Goal: Information Seeking & Learning: Learn about a topic

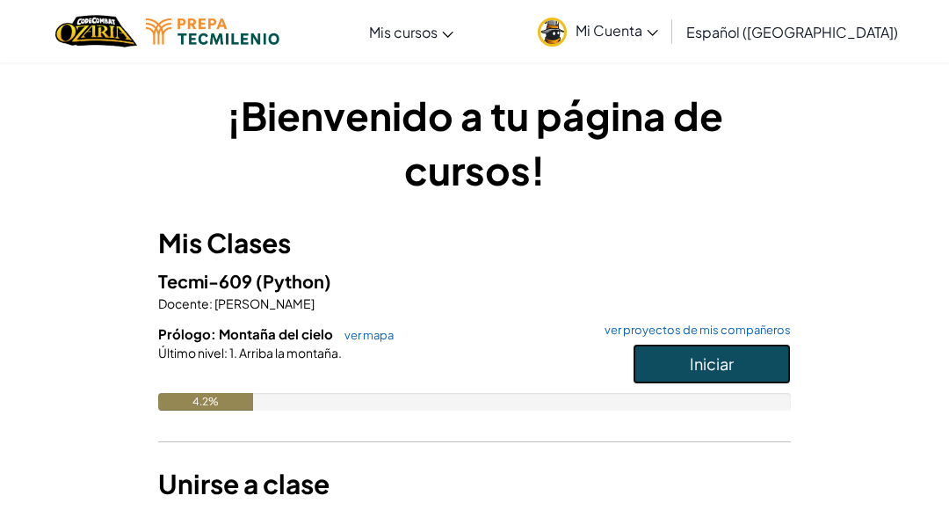
click at [743, 369] on button "Iniciar" at bounding box center [712, 364] width 158 height 40
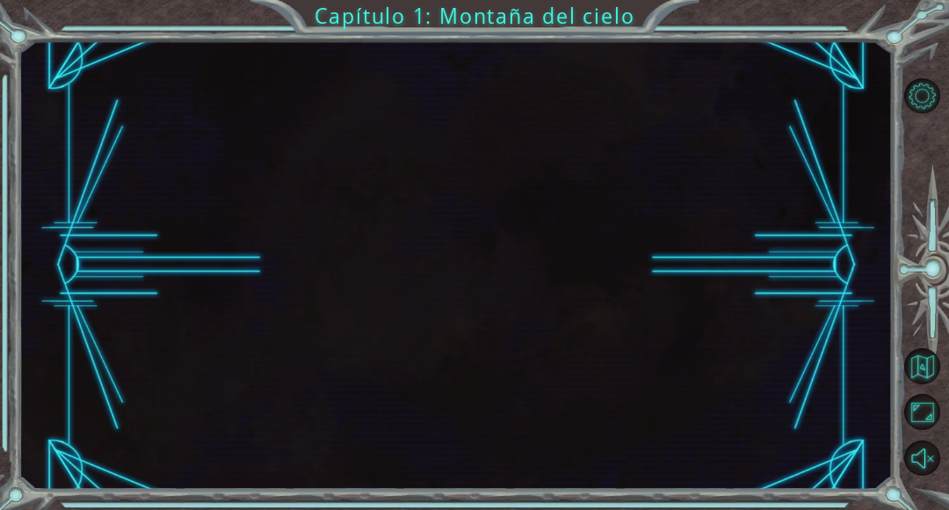
click at [734, 367] on div at bounding box center [455, 264] width 873 height 448
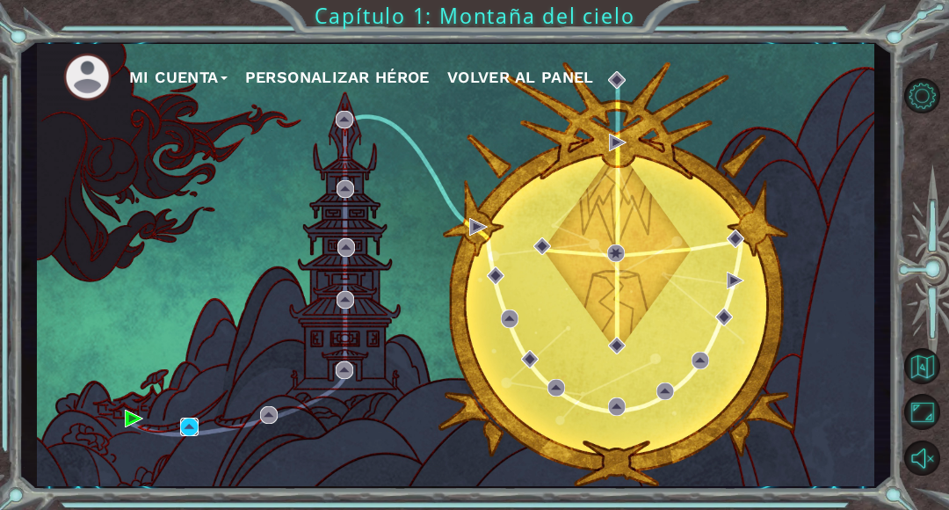
click at [196, 434] on img at bounding box center [189, 426] width 18 height 18
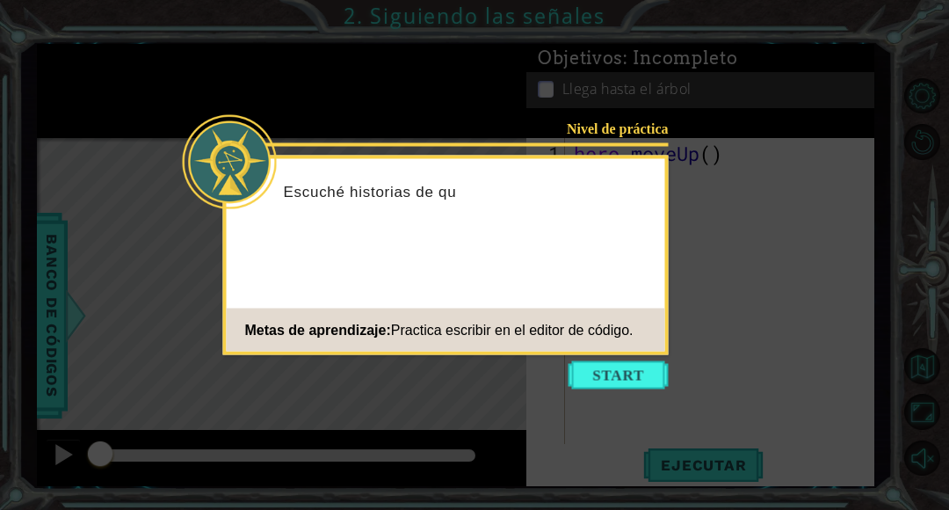
click at [774, 127] on icon at bounding box center [474, 255] width 949 height 510
click at [628, 377] on button "Start" at bounding box center [619, 375] width 100 height 28
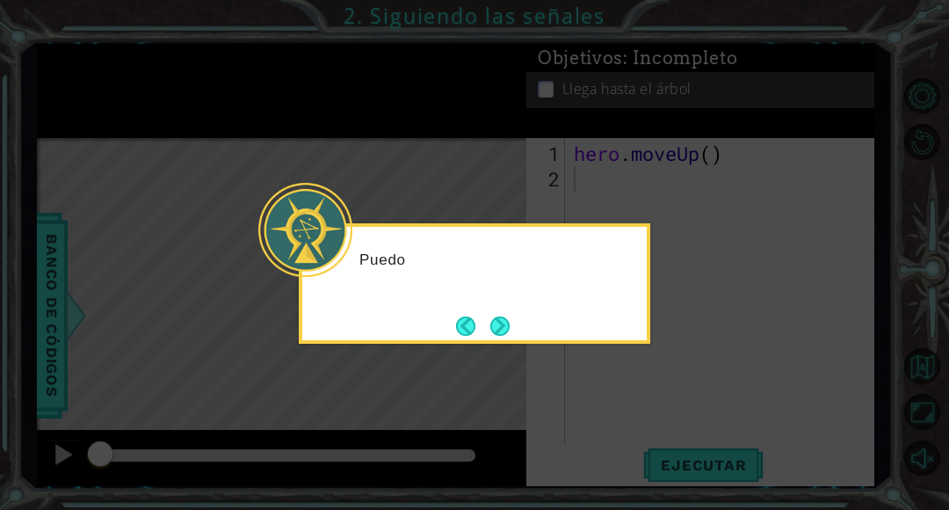
click at [698, 363] on icon at bounding box center [474, 255] width 949 height 510
click at [524, 341] on div "Puedo usar [DOMAIN_NAME]" at bounding box center [474, 283] width 351 height 120
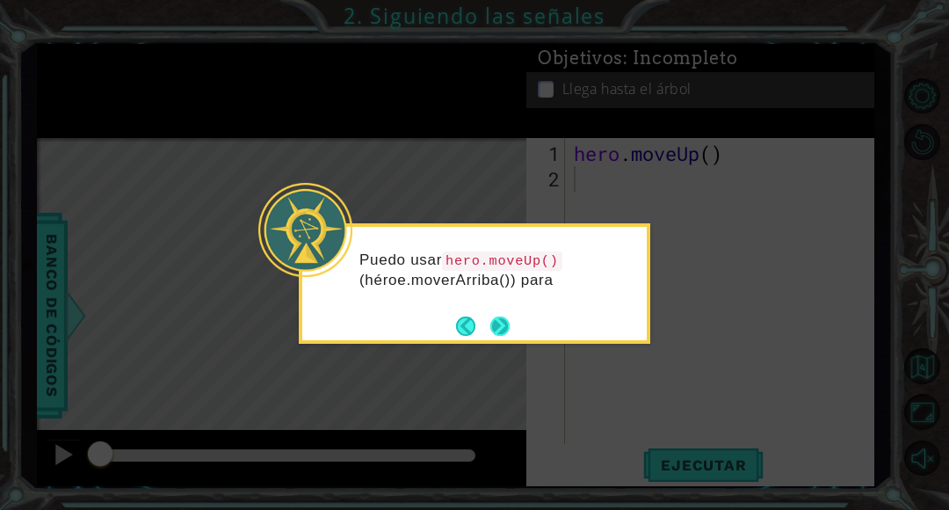
click at [510, 326] on button "Next" at bounding box center [499, 325] width 20 height 20
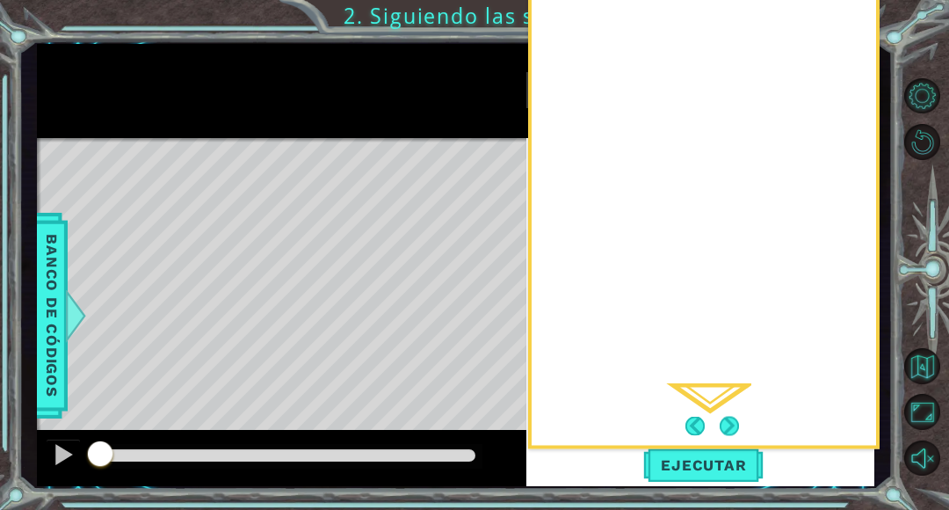
click at [870, 88] on div "Y luego" at bounding box center [703, 126] width 351 height 646
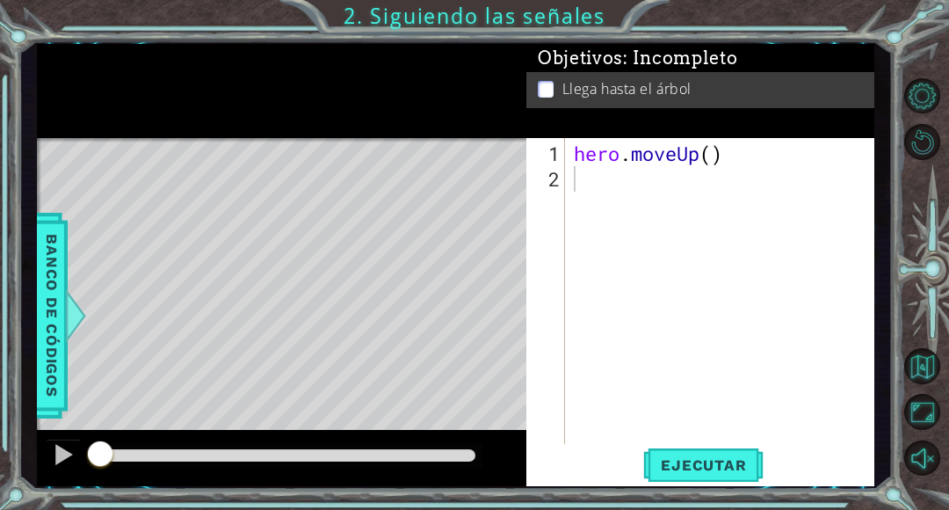
click at [693, 486] on div "1 2 hero . moveUp ( ) ההההההההההההההההההההההההההההההההההההההההההההההההההההההההה…" at bounding box center [700, 312] width 348 height 348
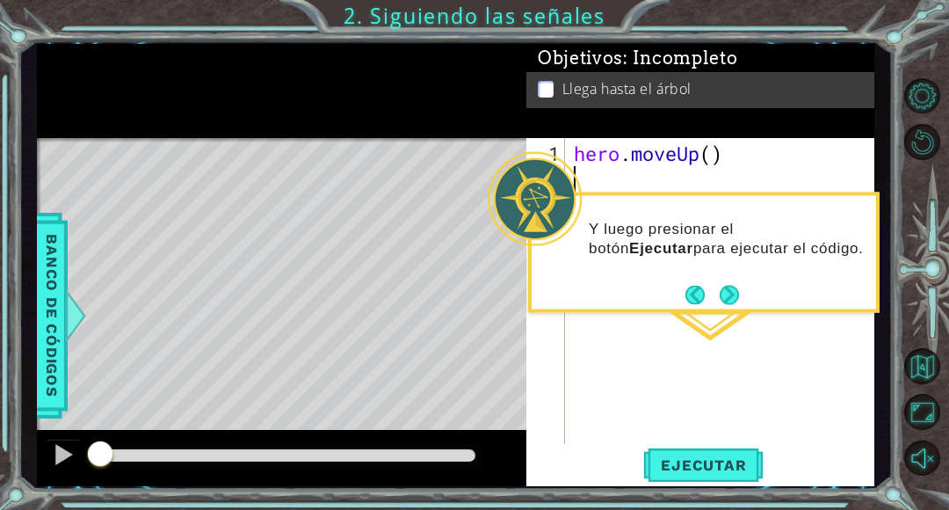
click at [850, 134] on div "Objetivos : Incompleto Llega hasta el árbol" at bounding box center [700, 91] width 348 height 94
click at [554, 92] on li "Llega hasta el árbol" at bounding box center [703, 89] width 330 height 20
click at [736, 304] on button "Next" at bounding box center [729, 294] width 19 height 19
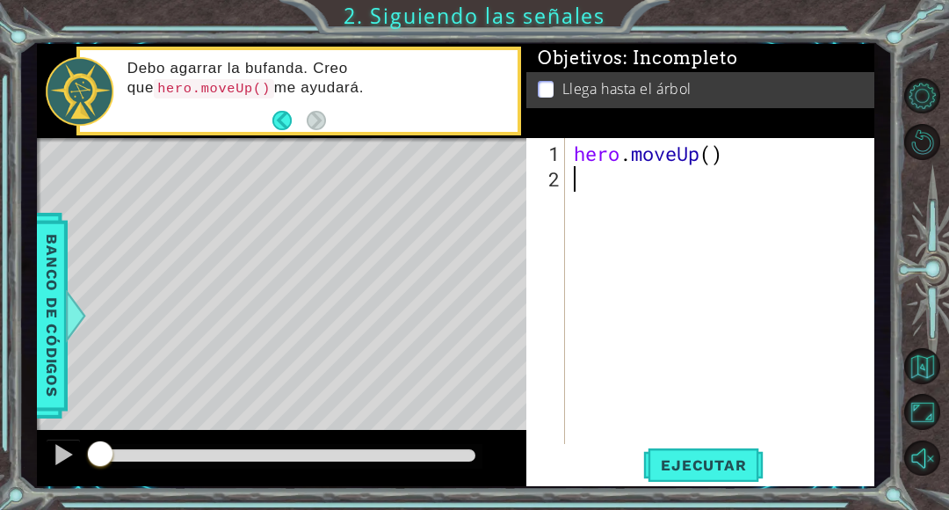
click at [284, 164] on div "Level Map" at bounding box center [443, 397] width 812 height 518
click at [272, 175] on div "Level Map" at bounding box center [443, 397] width 812 height 518
click at [695, 467] on span "Ejecutar" at bounding box center [703, 465] width 120 height 18
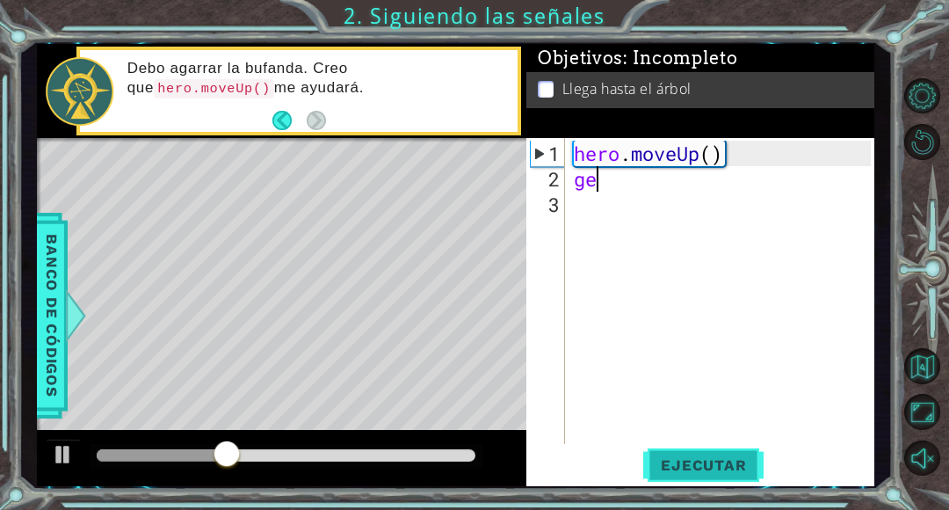
type textarea "g"
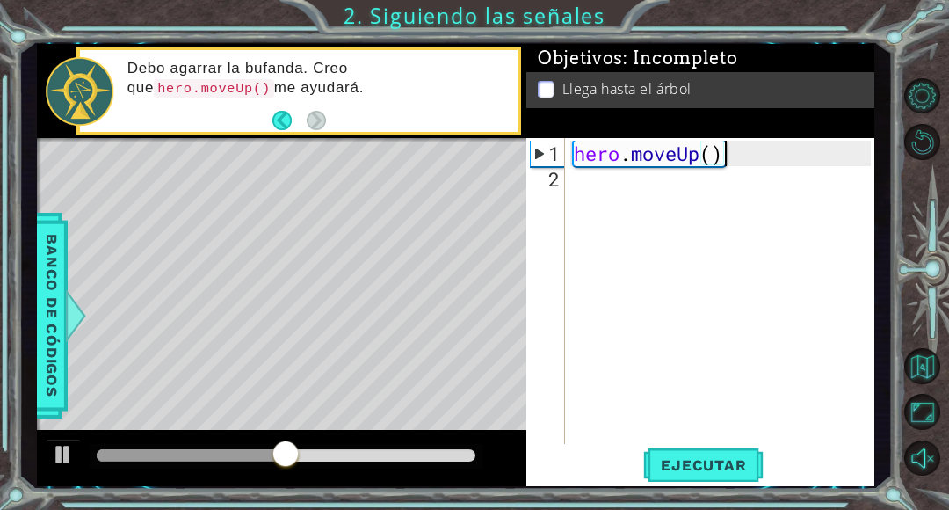
click at [639, 160] on div "hero . moveUp ( )" at bounding box center [724, 319] width 309 height 357
click at [657, 164] on div "hero . moveUp ( )" at bounding box center [724, 319] width 309 height 357
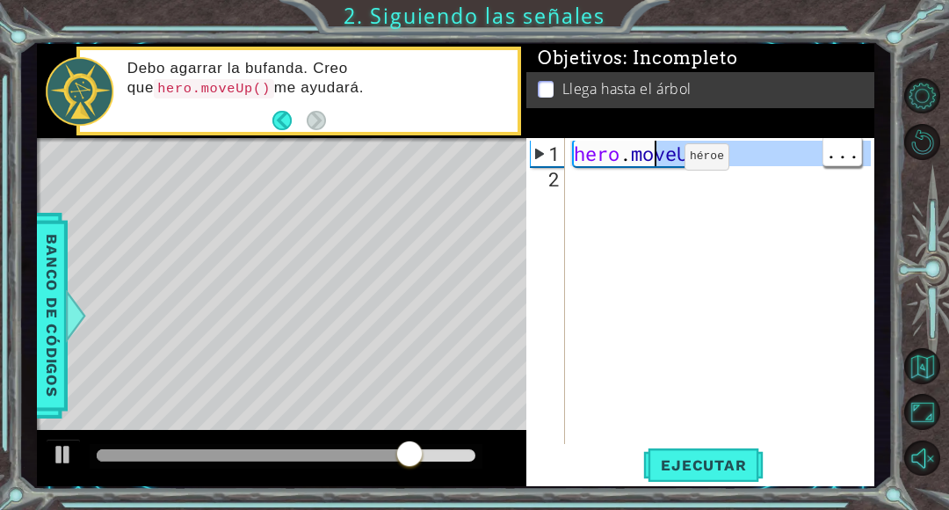
click at [685, 161] on div "hero . moveUp ( )" at bounding box center [724, 319] width 309 height 357
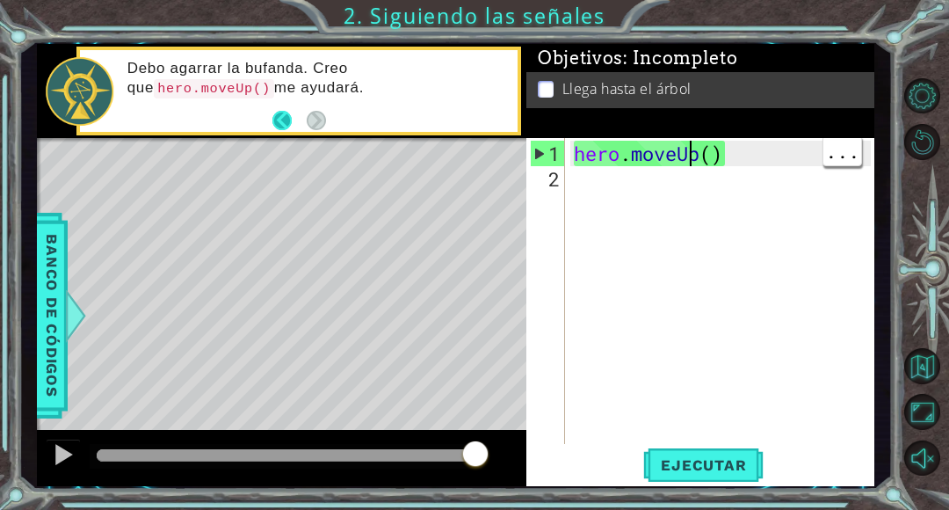
type textarea "hero.moveUp()"
click at [291, 129] on button "Back" at bounding box center [289, 120] width 34 height 19
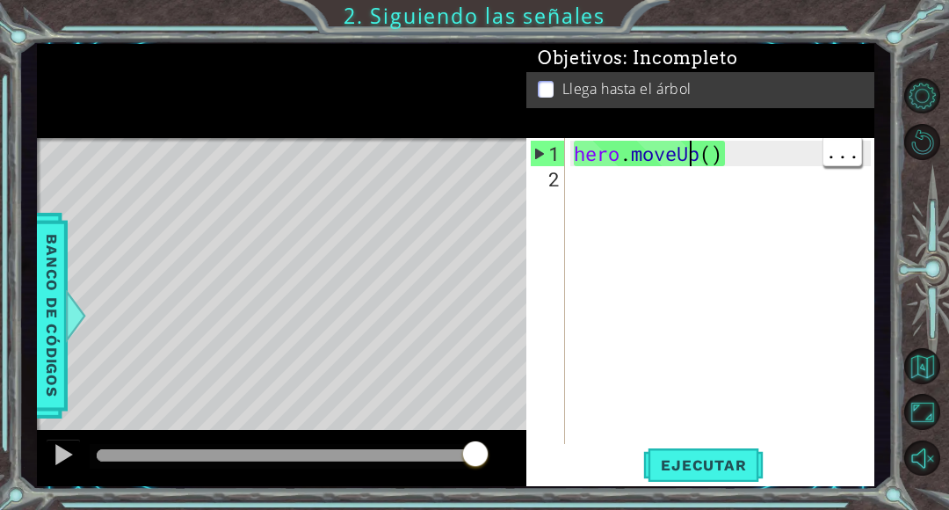
click at [684, 194] on div "hero . moveUp ( )" at bounding box center [724, 319] width 309 height 357
click at [842, 92] on li "Llega hasta el árbol" at bounding box center [703, 89] width 330 height 20
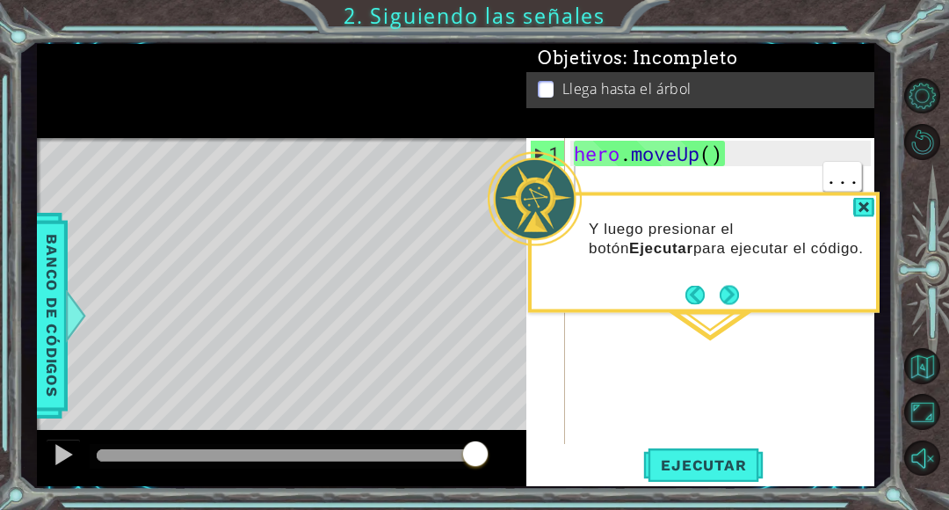
click at [685, 485] on div "1 2 hero . moveUp ( ) ההההההההההההההההההההההההההההההההההההההההההההההההההההההההה…" at bounding box center [700, 312] width 348 height 348
click at [867, 207] on div at bounding box center [863, 208] width 21 height 20
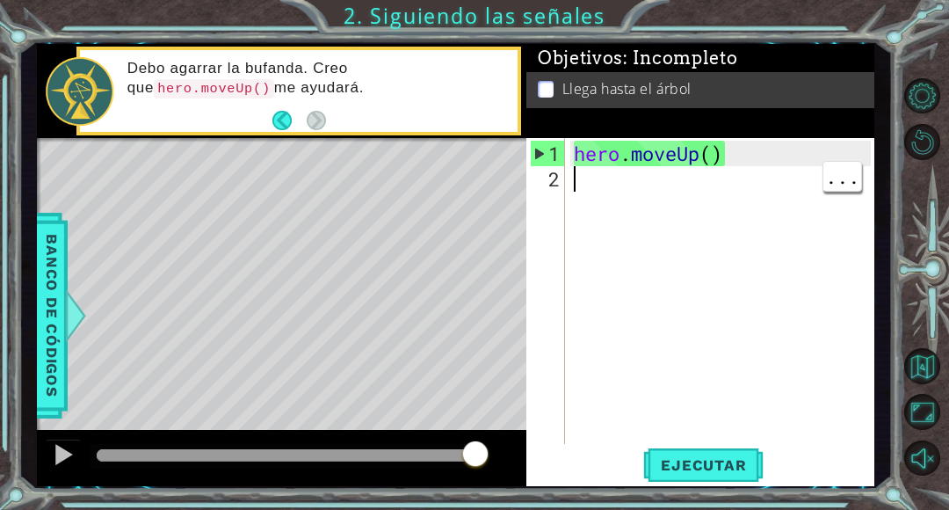
click at [471, 199] on div "Level Map" at bounding box center [443, 397] width 812 height 518
click at [695, 473] on span "Ejecutar" at bounding box center [703, 465] width 120 height 18
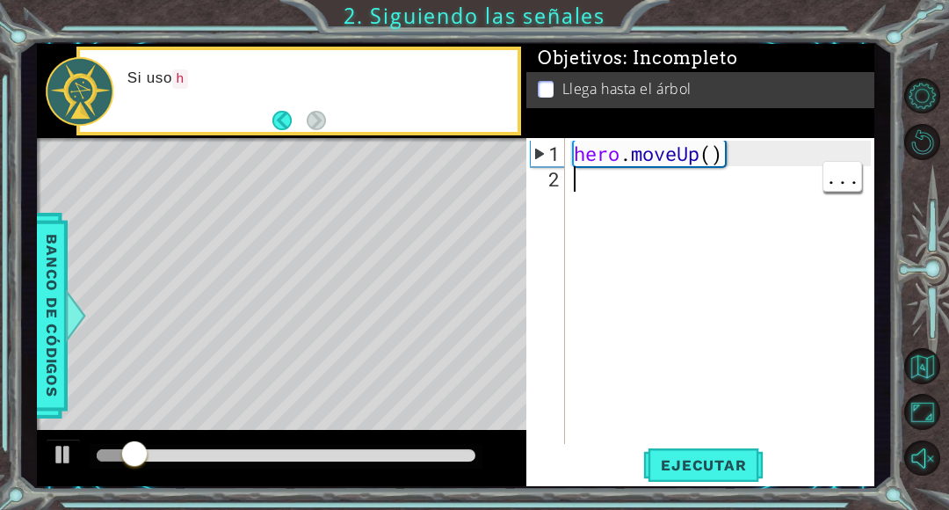
click at [465, 178] on div "Level Map" at bounding box center [443, 397] width 812 height 518
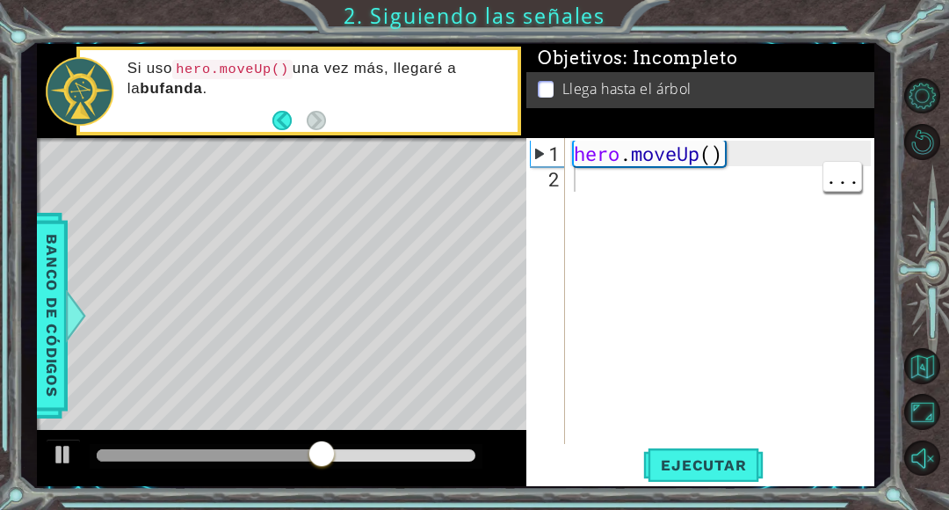
click at [257, 170] on div "Level Map" at bounding box center [443, 397] width 812 height 518
click at [300, 185] on div "Level Map" at bounding box center [443, 397] width 812 height 518
click at [300, 196] on div "Level Map" at bounding box center [443, 397] width 812 height 518
click at [279, 131] on footer at bounding box center [299, 120] width 54 height 26
click at [287, 128] on button "Back" at bounding box center [289, 120] width 34 height 19
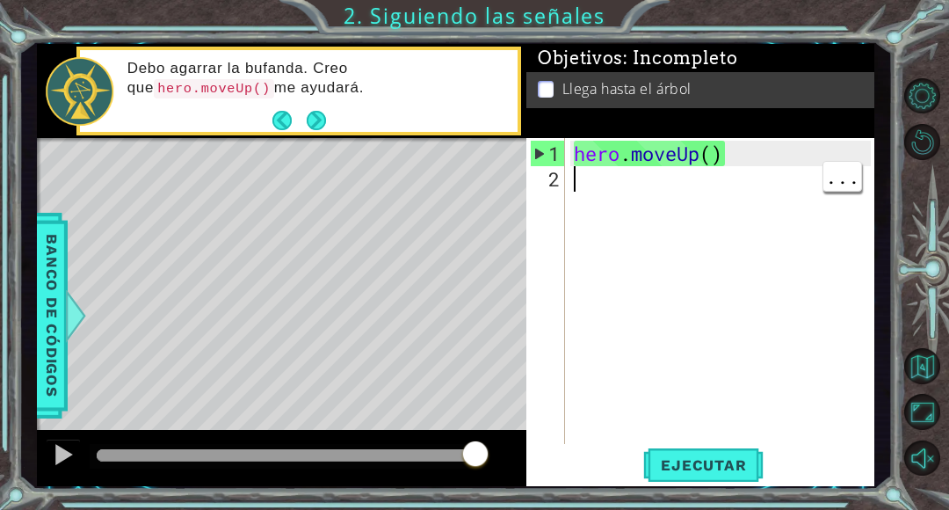
click at [677, 165] on div "hero . moveUp ( )" at bounding box center [724, 319] width 309 height 357
click at [690, 154] on div "hero . moveUp ( )" at bounding box center [724, 319] width 309 height 357
type textarea "hero.moveUp()"
click at [631, 186] on div "hero . moveUp ( )" at bounding box center [724, 319] width 309 height 357
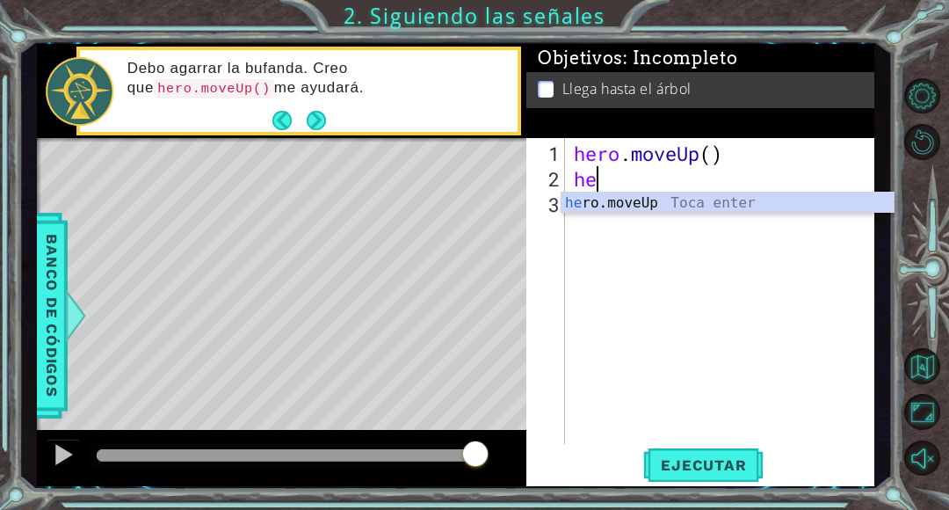
scroll to position [0, 0]
type textarea "hero"
click at [672, 206] on div "hero .moveUp Toca enter" at bounding box center [728, 223] width 332 height 63
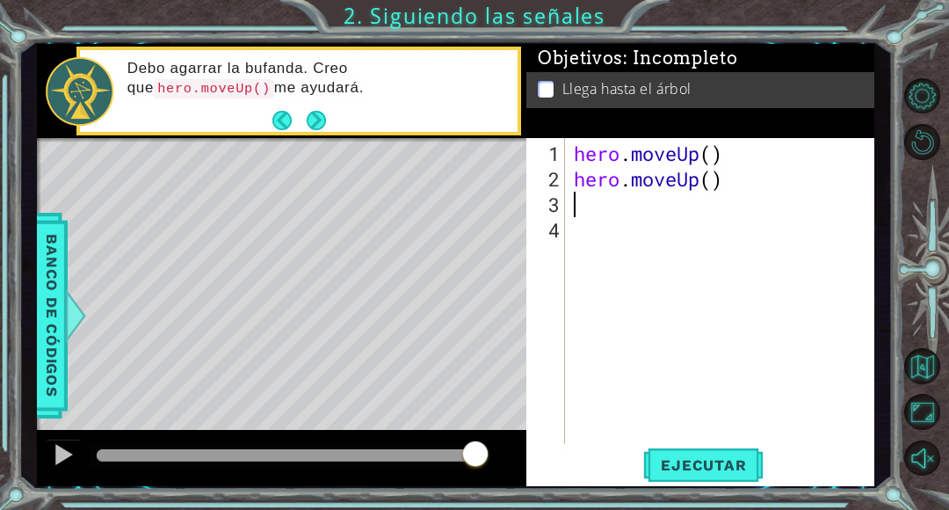
scroll to position [0, 0]
click at [453, 190] on div "Level Map" at bounding box center [443, 397] width 812 height 518
click at [715, 482] on button "Ejecutar" at bounding box center [703, 464] width 120 height 35
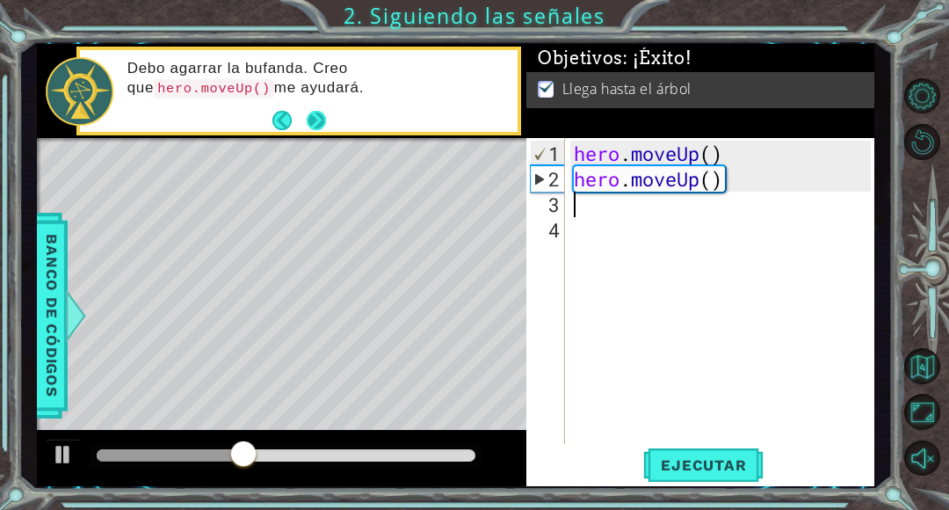
click at [327, 120] on button "Next" at bounding box center [317, 121] width 20 height 20
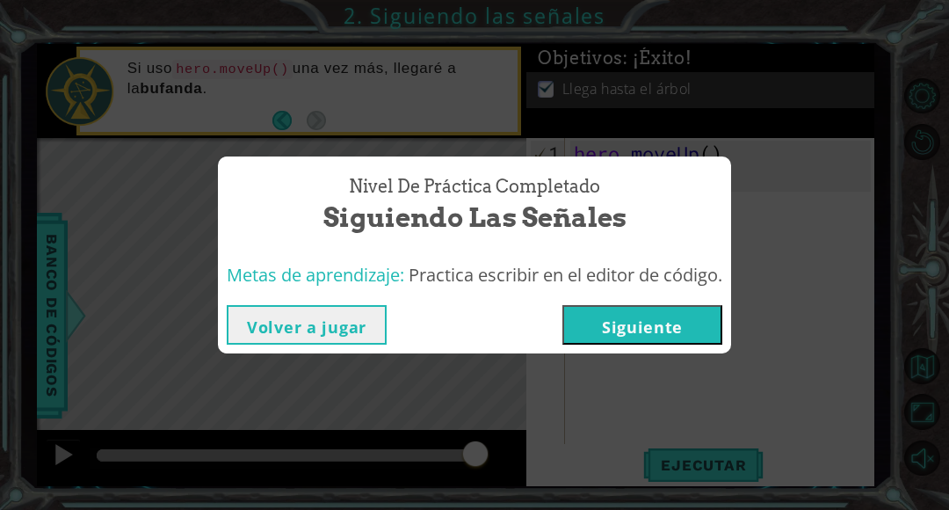
click at [654, 315] on button "Siguiente" at bounding box center [642, 325] width 160 height 40
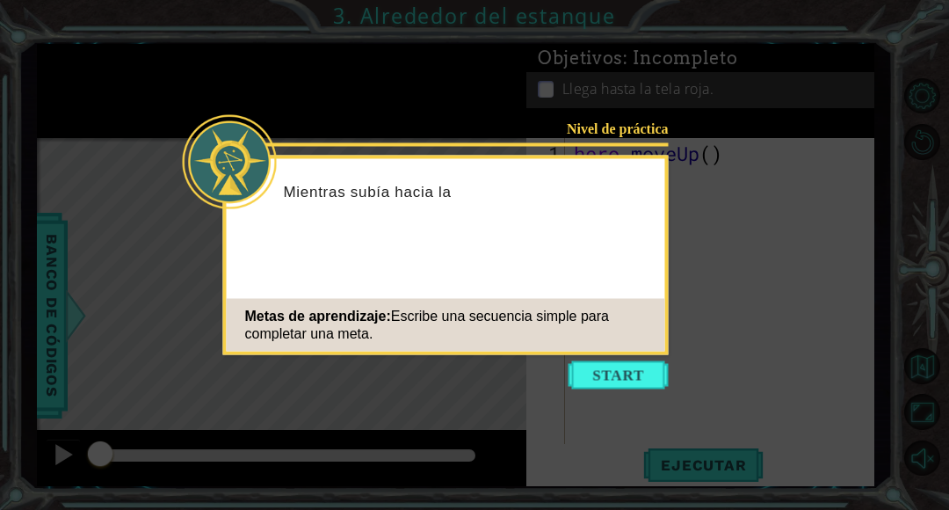
click at [774, 120] on icon at bounding box center [474, 255] width 949 height 510
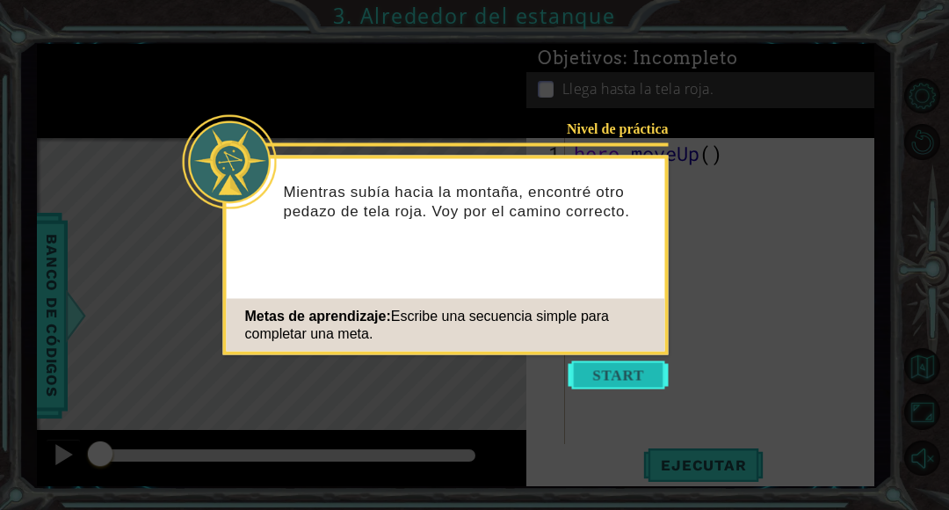
click at [656, 373] on button "Start" at bounding box center [619, 375] width 100 height 28
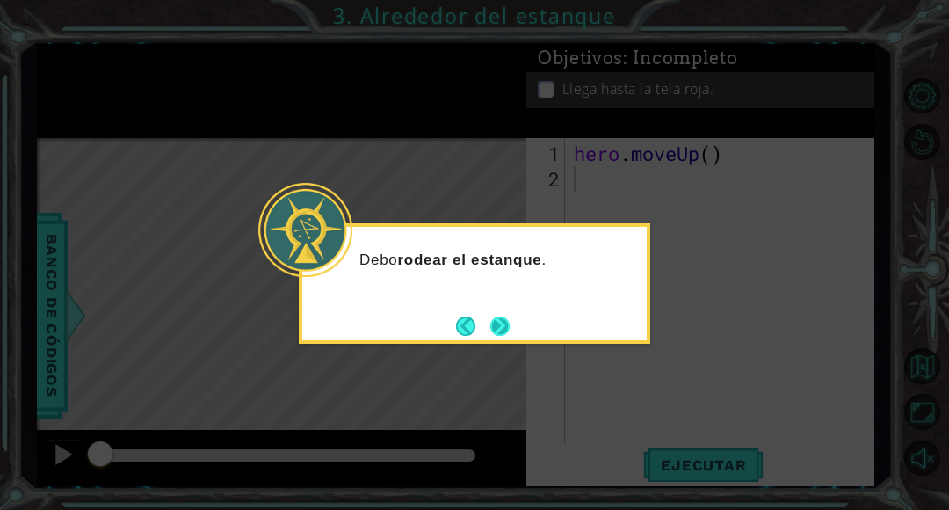
click at [508, 330] on button "Next" at bounding box center [499, 325] width 21 height 21
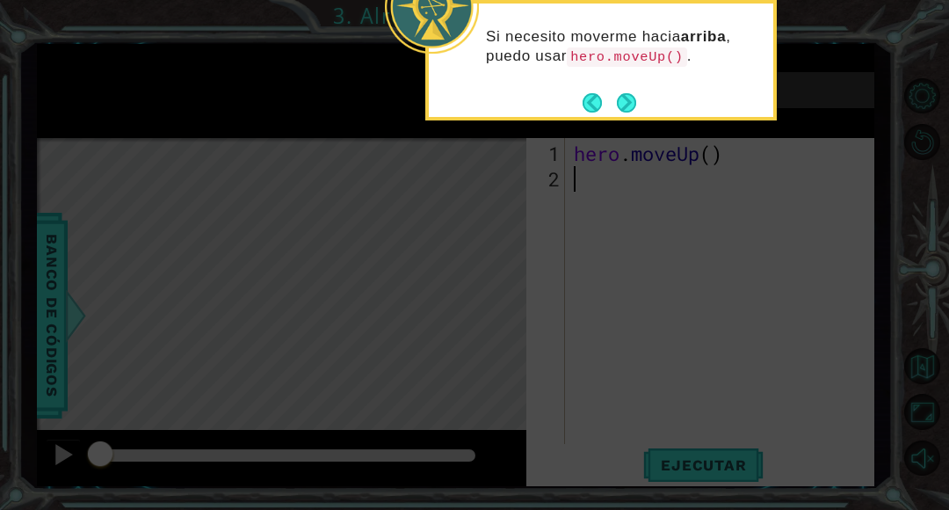
click at [624, 116] on div "Si necesito moverme hacia arriba , puedo usar hero.moveUp() ." at bounding box center [600, 60] width 351 height 120
click at [633, 105] on button "Next" at bounding box center [626, 102] width 22 height 22
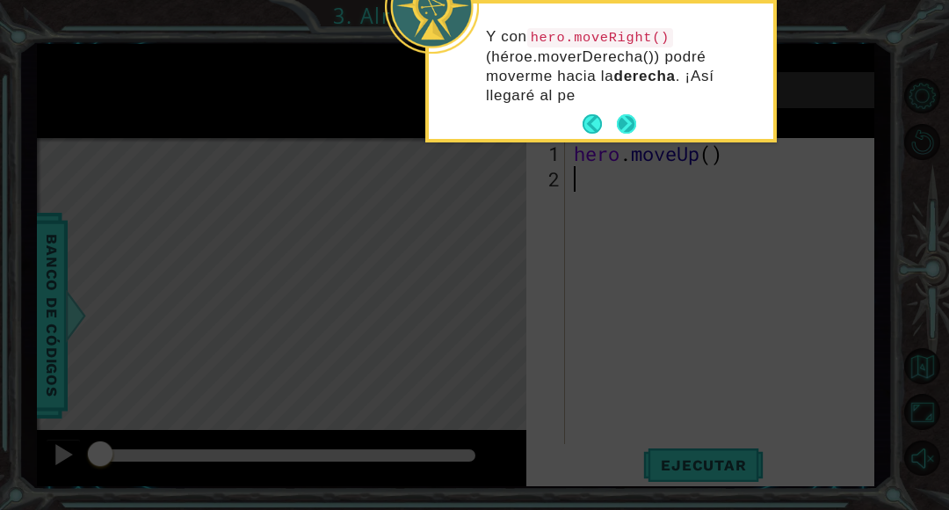
click at [623, 121] on button "Next" at bounding box center [626, 124] width 20 height 20
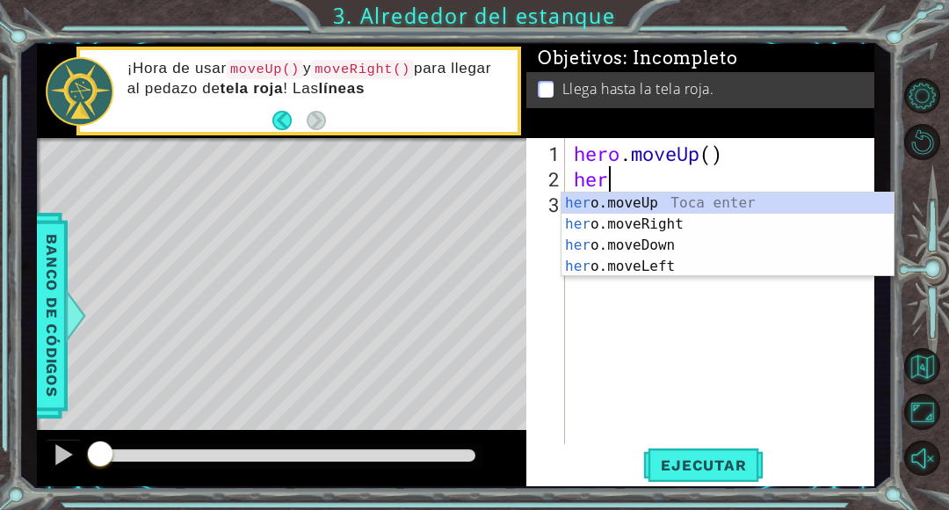
scroll to position [0, 1]
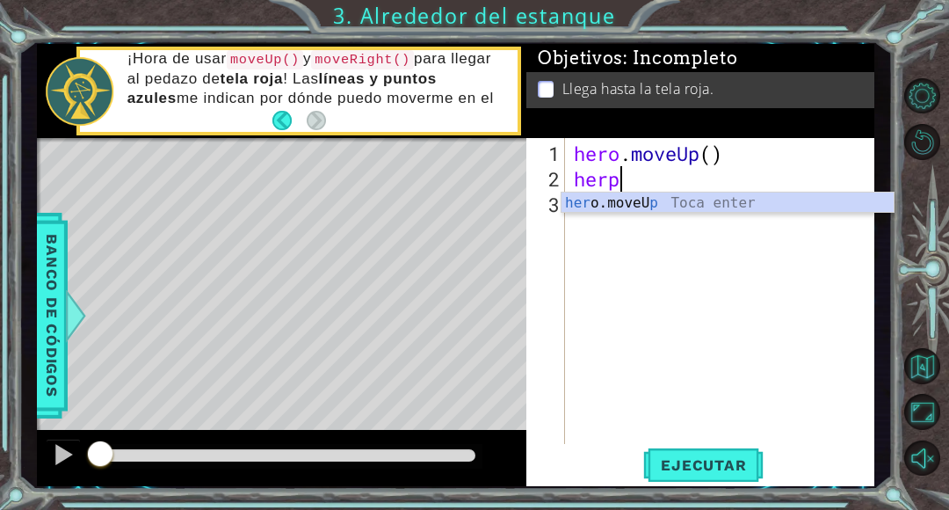
type textarea "her"
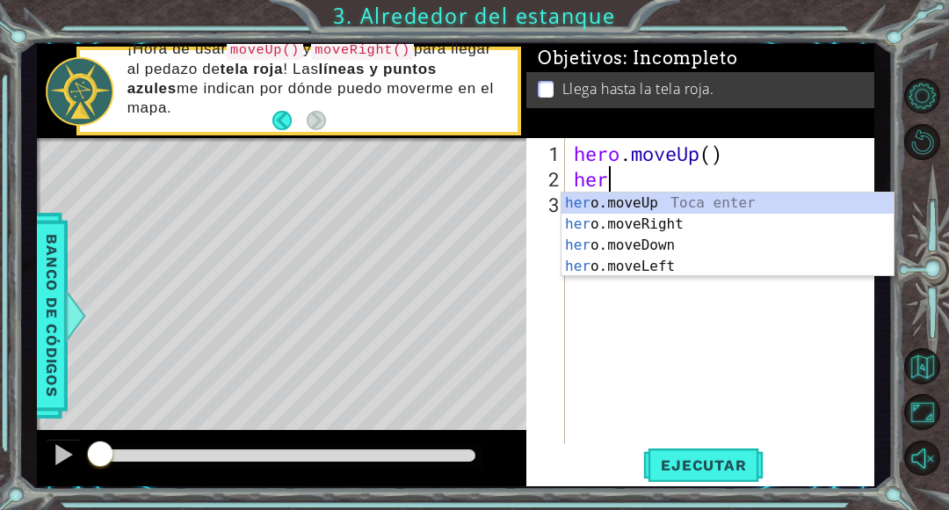
click at [659, 226] on div "her o.moveUp Toca enter her o.moveRight Toca enter her o.moveDown Toca enter he…" at bounding box center [728, 255] width 332 height 127
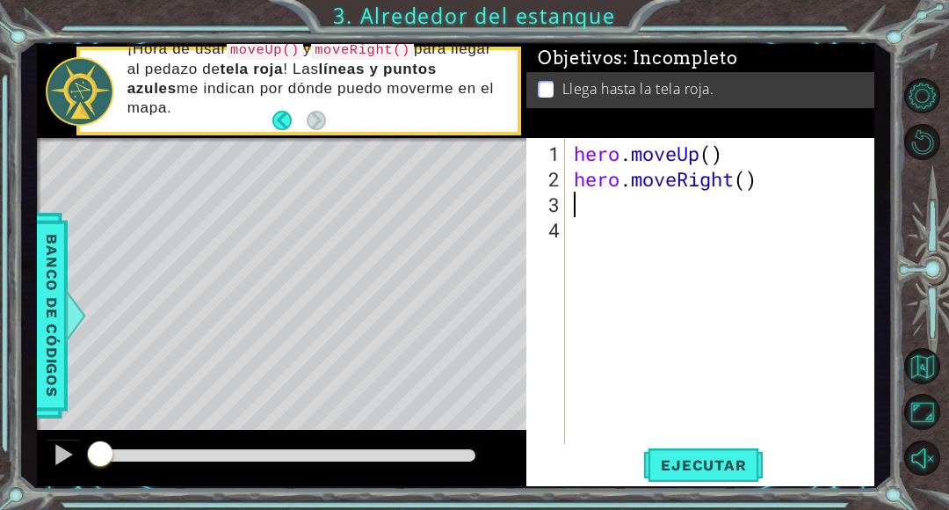
scroll to position [0, 0]
click at [873, 83] on div "Llega hasta la tela roja." at bounding box center [700, 90] width 348 height 36
click at [714, 475] on button "Ejecutar" at bounding box center [703, 464] width 120 height 35
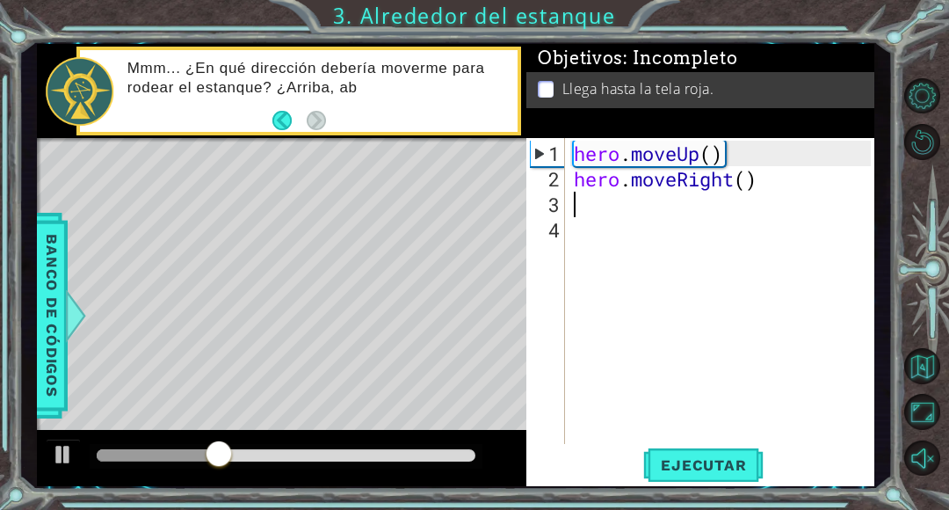
click at [691, 161] on div "hero . moveUp ( ) hero . moveRight ( )" at bounding box center [724, 319] width 309 height 357
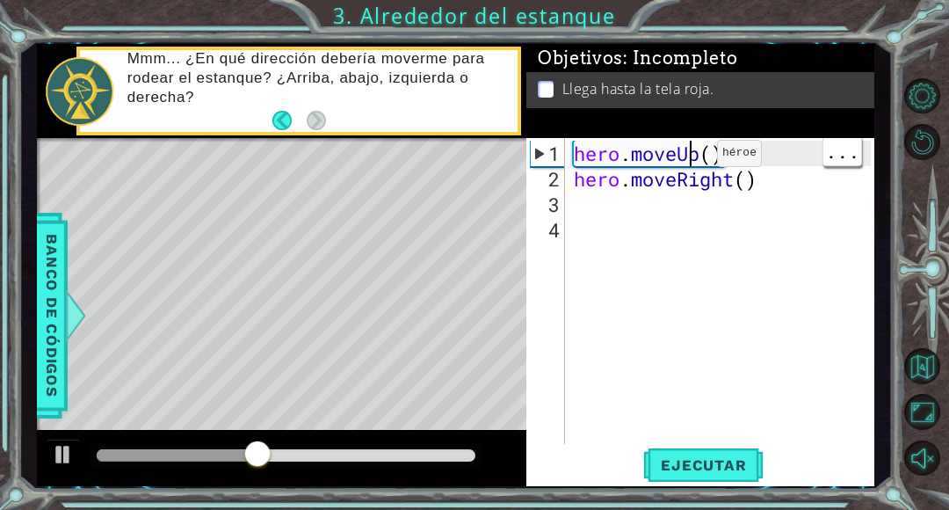
click at [701, 190] on div "hero . moveUp ( ) hero . moveRight ( )" at bounding box center [724, 319] width 309 height 357
type textarea "hero.moveRight()"
click at [669, 191] on div "hero . moveUp ( ) hero . moveRight ( )" at bounding box center [724, 319] width 309 height 357
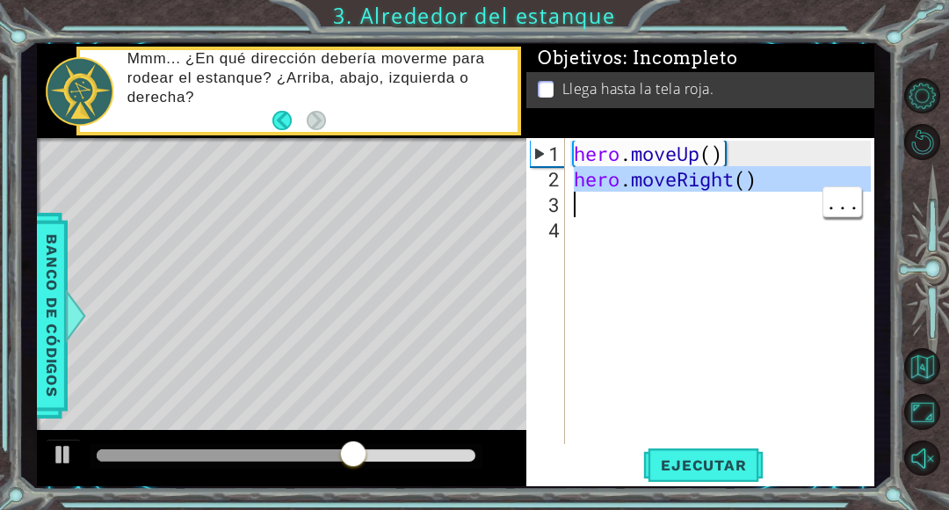
scroll to position [2, 0]
click at [804, 103] on div "Llega hasta la tela roja." at bounding box center [700, 90] width 348 height 36
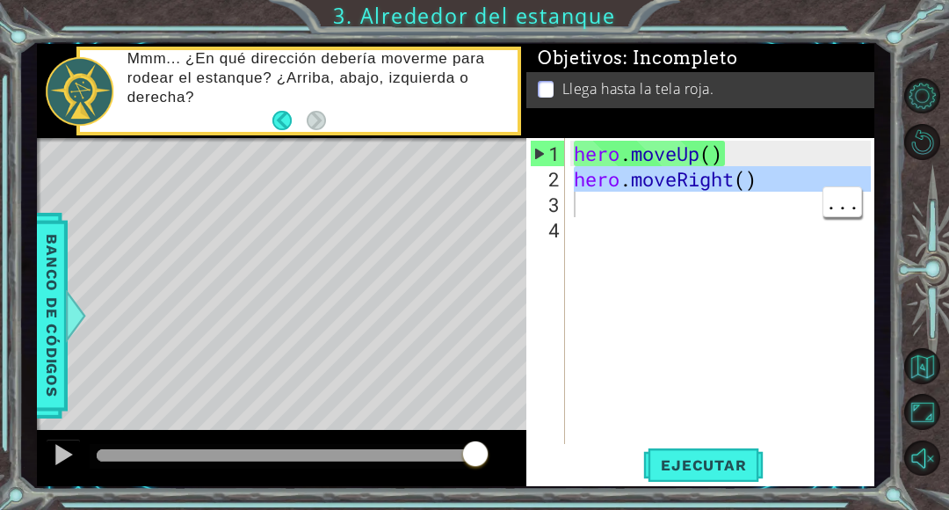
click at [646, 170] on div "hero . moveUp ( ) hero . moveRight ( )" at bounding box center [724, 319] width 309 height 357
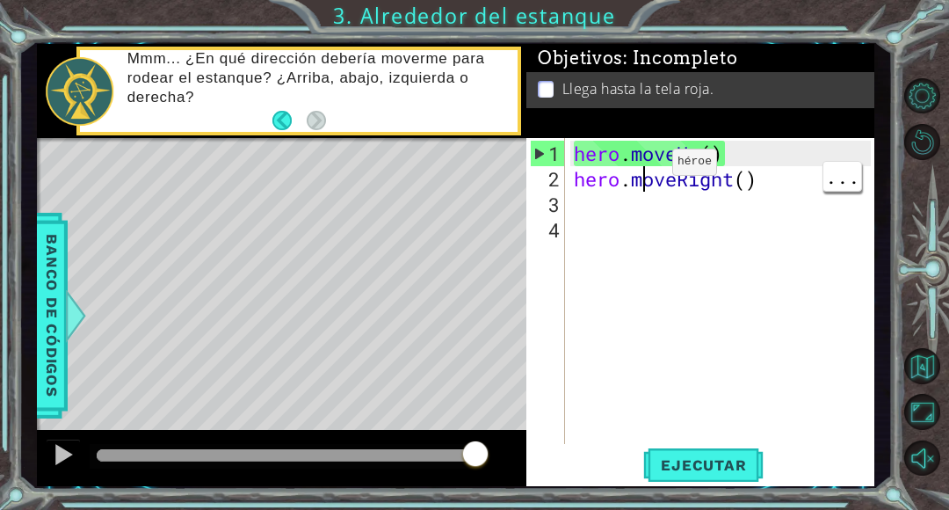
scroll to position [0, 3]
click at [555, 183] on div "2" at bounding box center [547, 178] width 35 height 25
type textarea "hero.moveRight()"
click at [720, 468] on span "Ejecutar" at bounding box center [703, 465] width 120 height 18
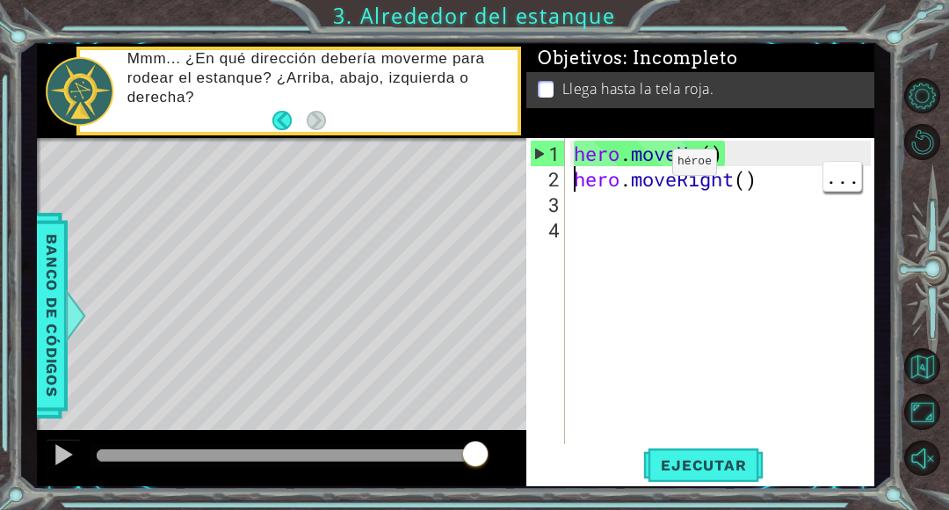
click at [756, 200] on div "hero . moveUp ( ) hero . moveRight ( )" at bounding box center [724, 319] width 309 height 357
click at [719, 178] on div "hero . moveUp ( ) hero . moveRight ( )" at bounding box center [724, 319] width 309 height 357
type textarea "hero.moveRight()"
click at [727, 187] on div "hero . moveUp ( ) hero . moveRight ( )" at bounding box center [724, 319] width 309 height 357
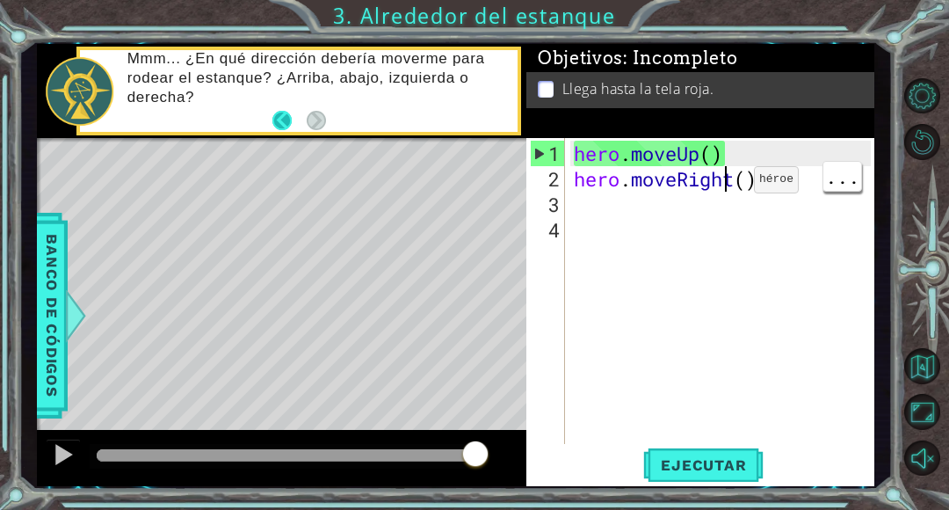
click at [282, 128] on button "Back" at bounding box center [289, 120] width 34 height 19
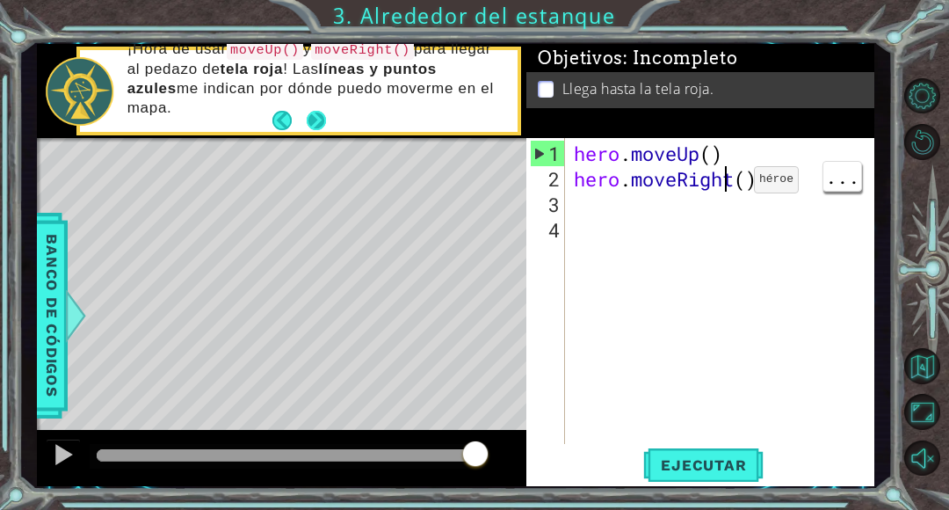
click at [321, 127] on button "Next" at bounding box center [317, 121] width 20 height 20
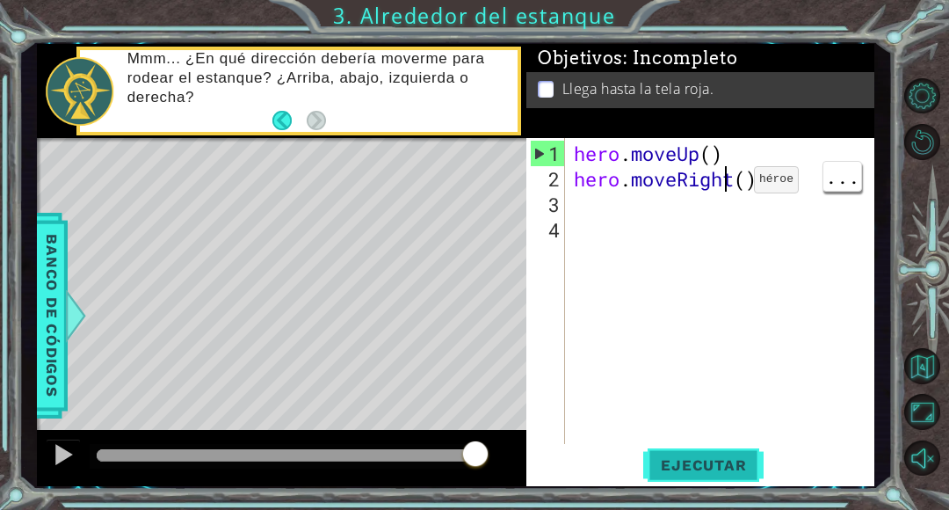
click at [717, 464] on span "Ejecutar" at bounding box center [703, 465] width 120 height 18
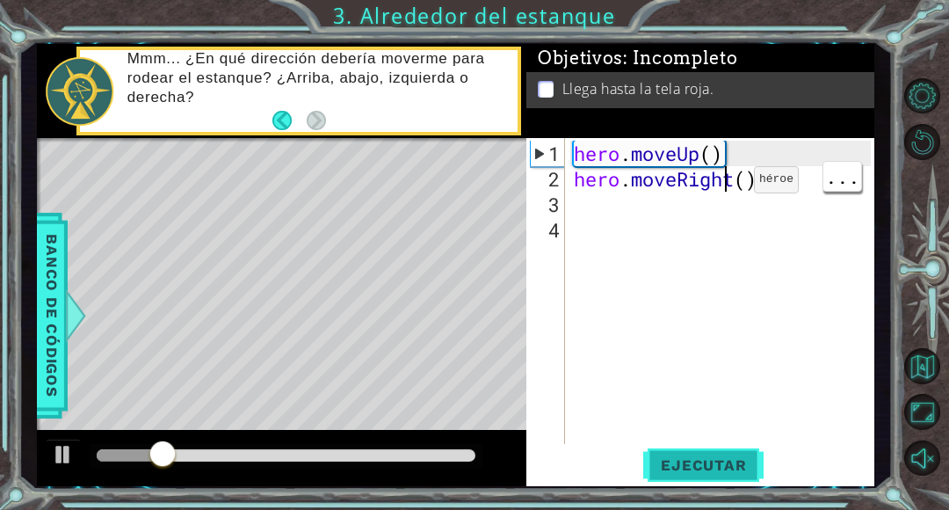
click at [713, 460] on span "Ejecutar" at bounding box center [703, 465] width 120 height 18
click at [675, 222] on div "hero . moveUp ( ) hero . moveRight ( )" at bounding box center [724, 319] width 309 height 357
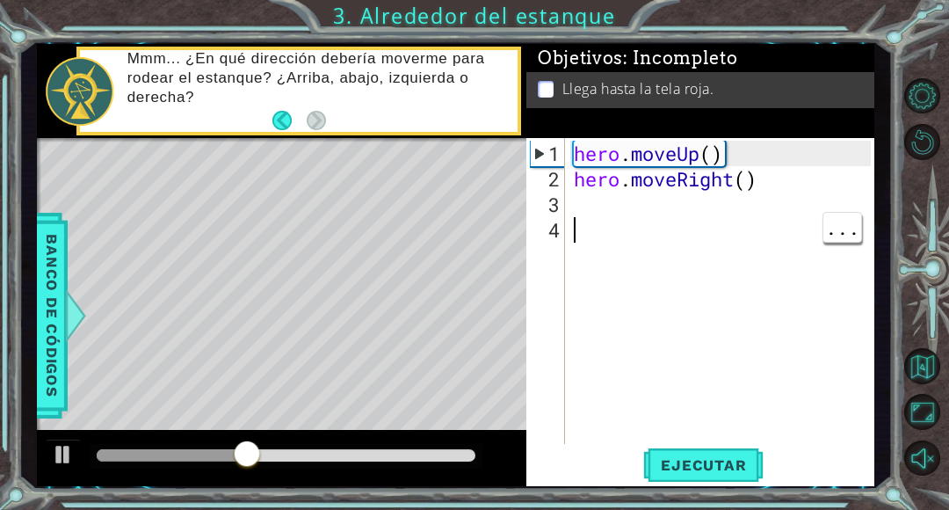
scroll to position [1, 0]
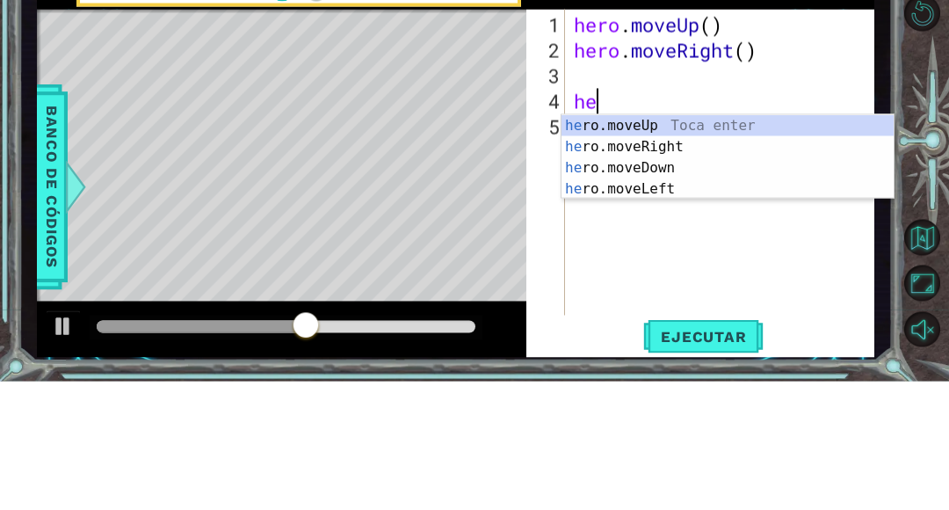
type textarea "her"
click at [699, 250] on div "her o.moveUp Toca enter her o.moveRight Toca enter her o.moveDown Toca enter he…" at bounding box center [728, 306] width 332 height 127
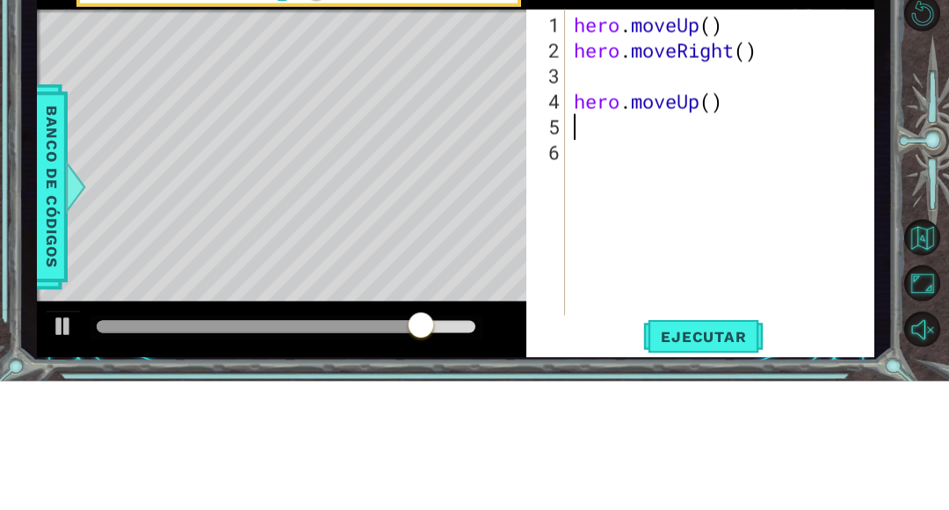
click at [598, 209] on div "hero . moveUp ( ) hero . moveRight ( ) hero . moveUp ( )" at bounding box center [724, 319] width 309 height 357
click at [562, 241] on div "4" at bounding box center [547, 229] width 35 height 25
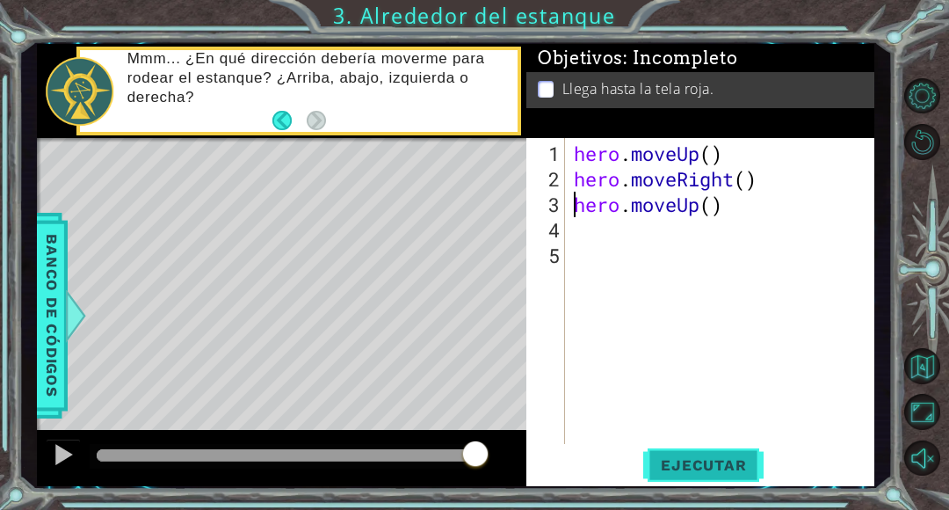
click at [725, 458] on span "Ejecutar" at bounding box center [703, 465] width 120 height 18
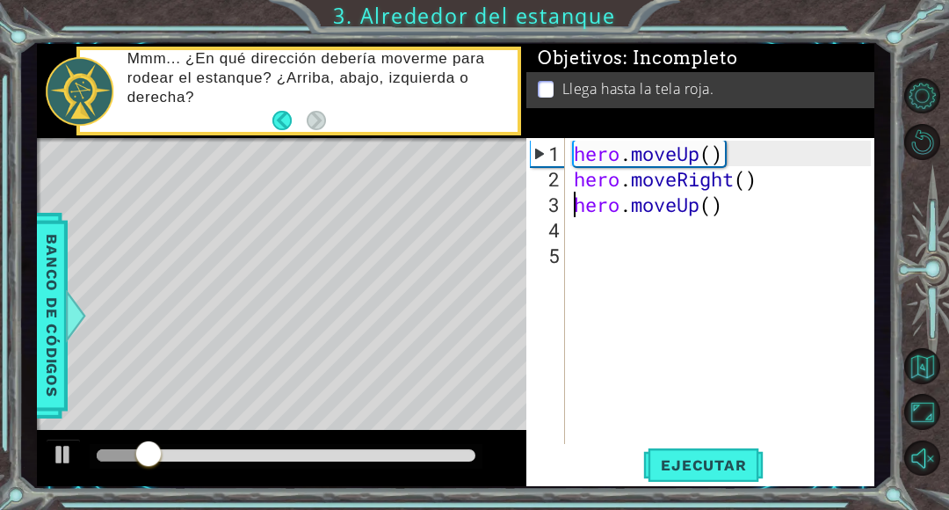
click at [618, 159] on div "hero . moveUp ( ) hero . moveRight ( ) hero . moveUp ( )" at bounding box center [724, 319] width 309 height 357
click at [560, 161] on div "1" at bounding box center [548, 153] width 34 height 25
click at [547, 156] on div "1" at bounding box center [548, 153] width 34 height 25
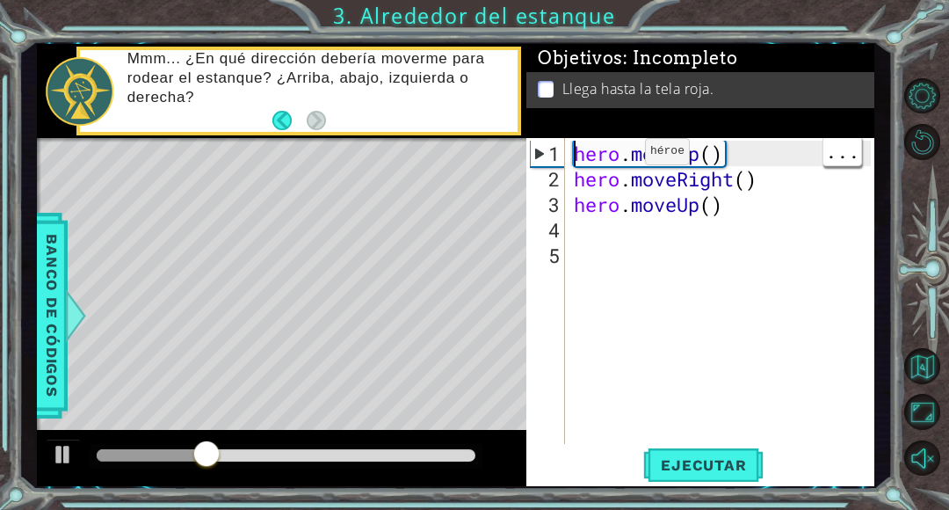
click at [533, 158] on div "1" at bounding box center [548, 153] width 34 height 25
type textarea "hero.moveUp()"
click at [540, 174] on div "2" at bounding box center [547, 178] width 35 height 25
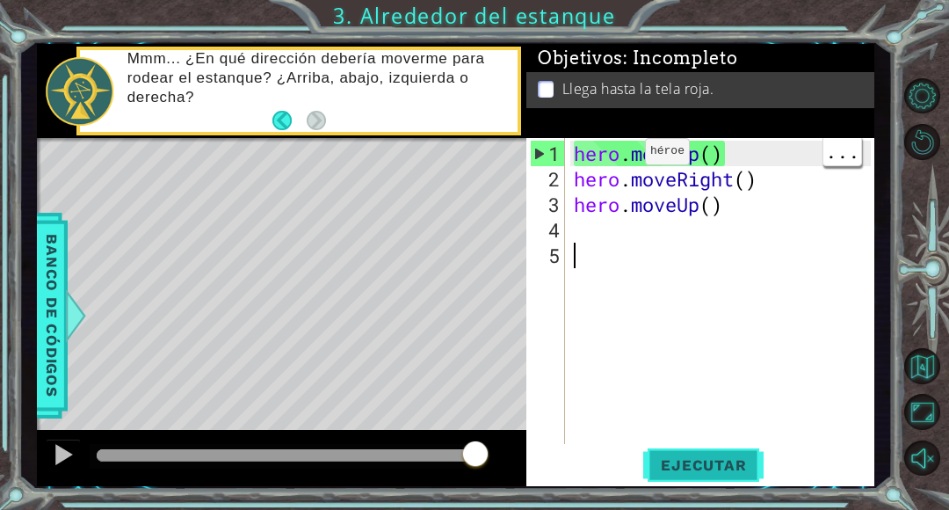
click at [706, 462] on span "Ejecutar" at bounding box center [703, 465] width 120 height 18
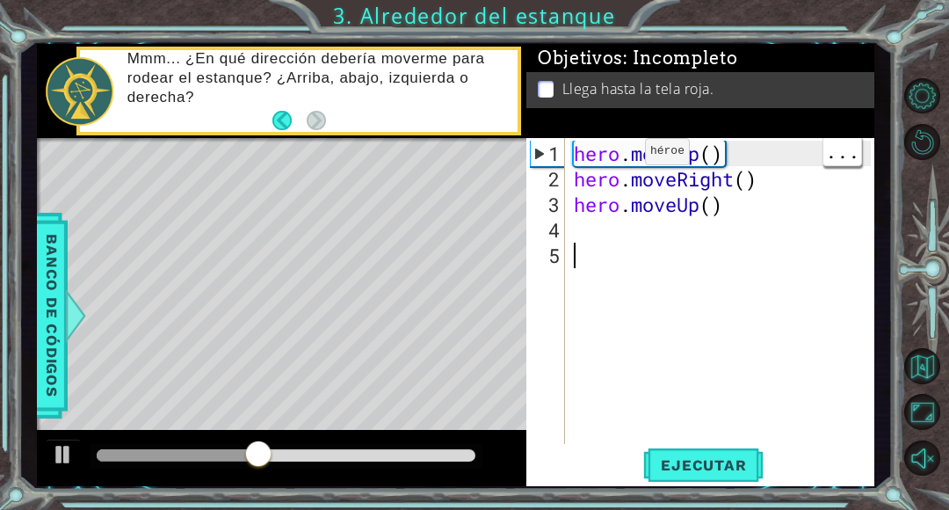
click at [627, 235] on div "hero . moveUp ( ) hero . moveRight ( ) hero . moveUp ( )" at bounding box center [724, 319] width 309 height 357
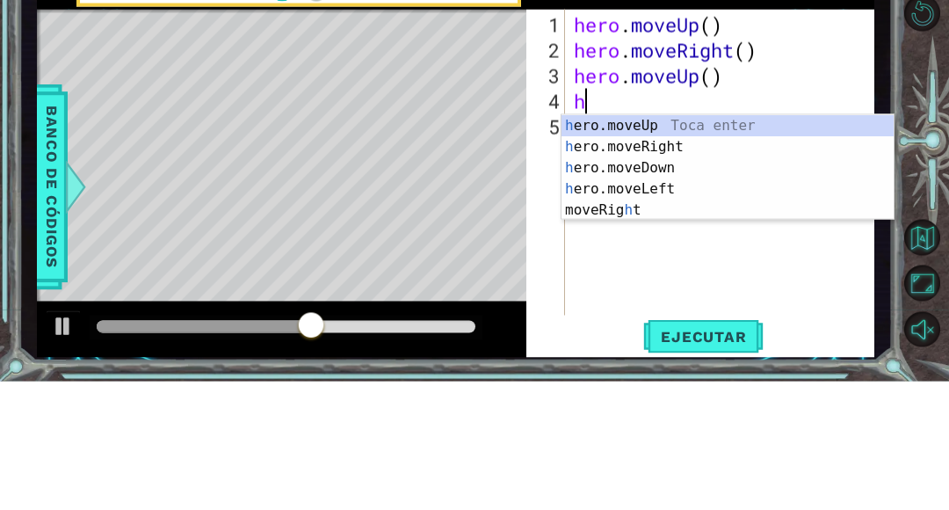
type textarea "her"
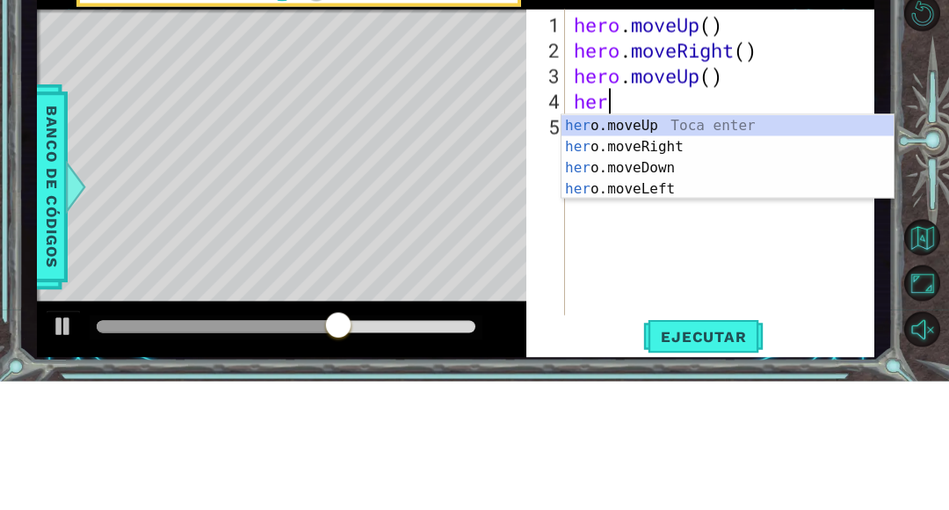
click at [665, 263] on div "her o.moveUp Toca enter her o.moveRight Toca enter her o.moveDown Toca enter he…" at bounding box center [728, 306] width 332 height 127
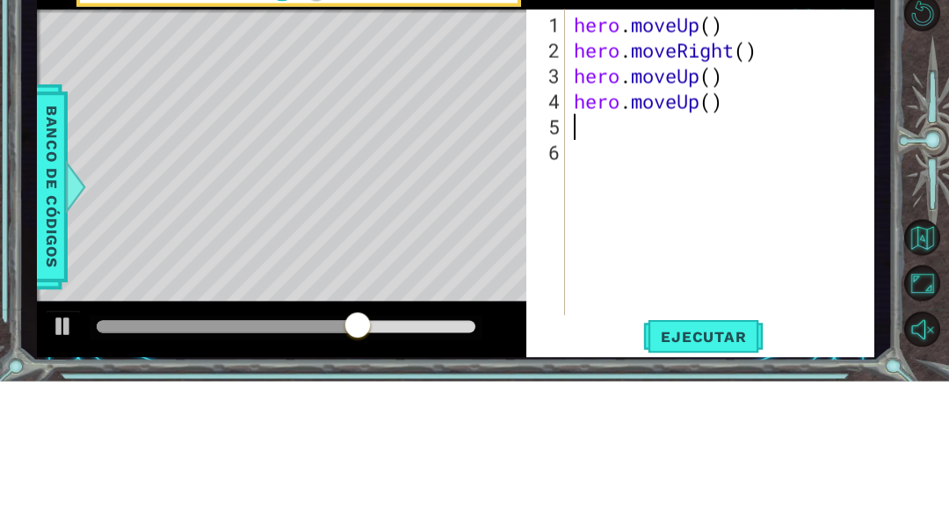
click at [623, 271] on div "hero . moveUp ( ) hero . moveRight ( ) hero . moveUp ( ) hero . moveUp ( )" at bounding box center [724, 319] width 309 height 357
click at [574, 249] on div "hero . moveUp ( ) hero . moveRight ( ) hero . moveUp ( ) hero . moveUp ( )" at bounding box center [724, 319] width 309 height 357
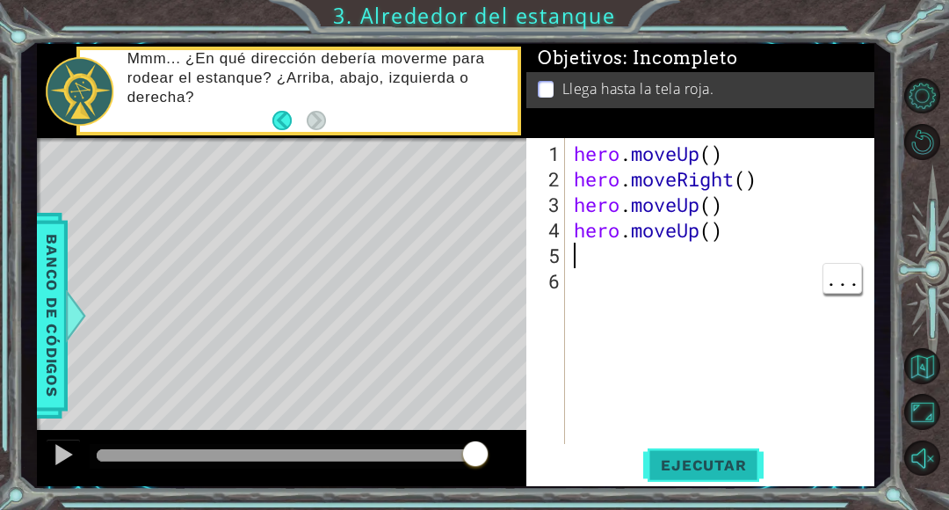
click at [674, 459] on span "Ejecutar" at bounding box center [703, 465] width 120 height 18
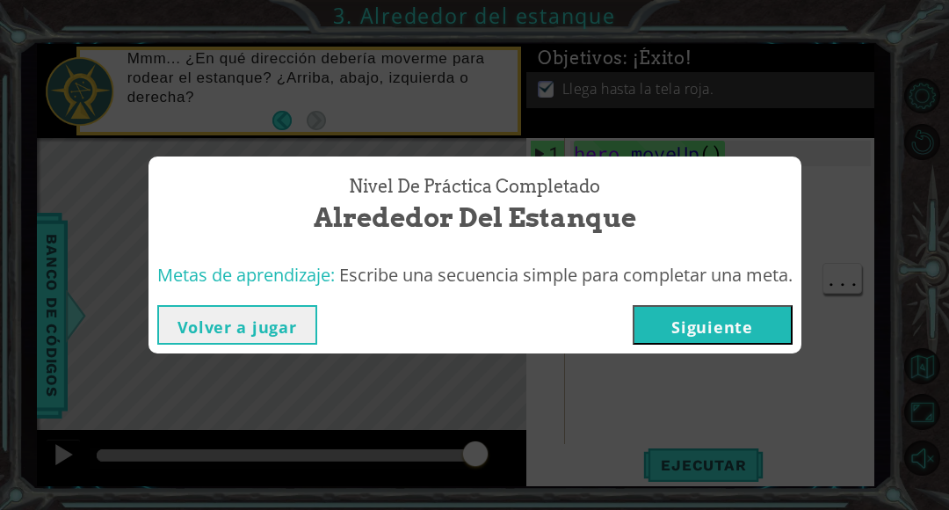
click at [724, 322] on button "Siguiente" at bounding box center [713, 325] width 160 height 40
